Goal: Task Accomplishment & Management: Manage account settings

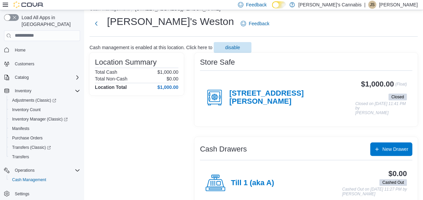
scroll to position [13, 0]
click at [386, 9] on div "Feedback Dark Mode MaryJane's Cannabis | JS [PERSON_NAME]" at bounding box center [326, 4] width 183 height 13
click at [396, 7] on p "[PERSON_NAME]" at bounding box center [398, 5] width 39 height 8
click at [376, 65] on span "Sign Out" at bounding box center [374, 63] width 18 height 7
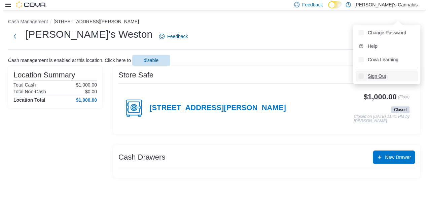
scroll to position [0, 0]
